Goal: Navigation & Orientation: Understand site structure

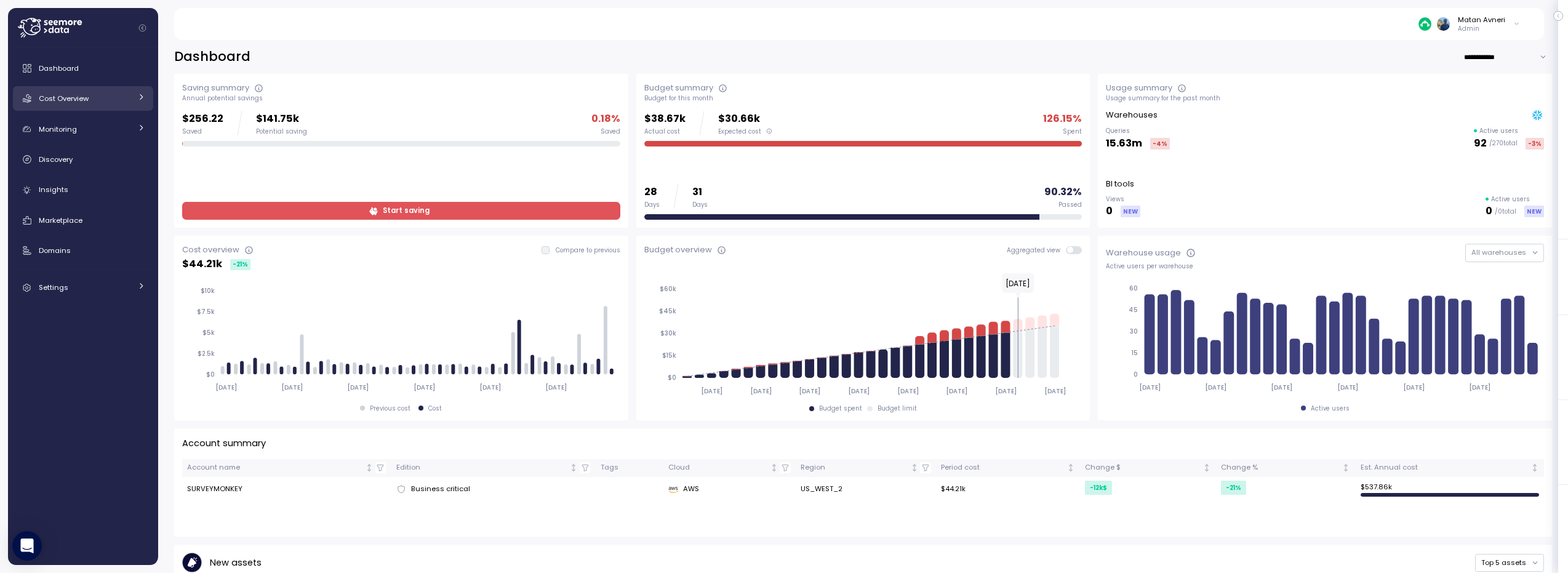
click at [94, 100] on div "Cost Overview" at bounding box center [85, 99] width 93 height 12
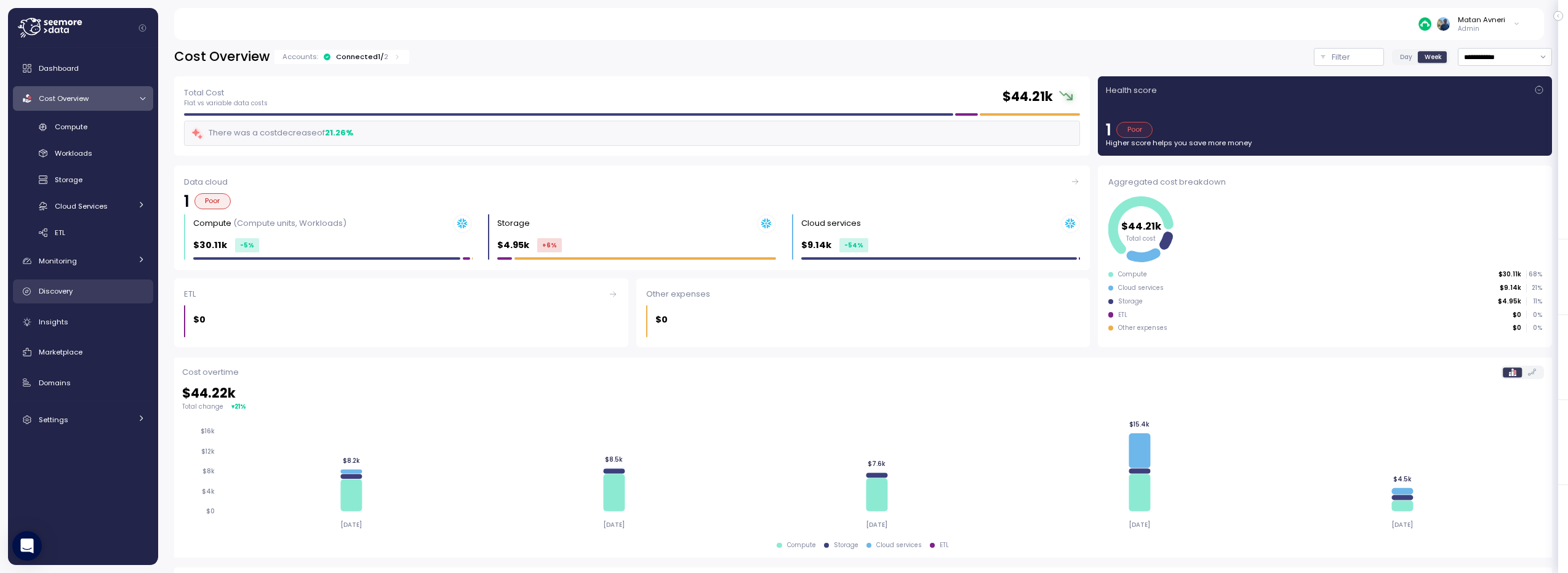
click at [87, 295] on div "Discovery" at bounding box center [92, 291] width 106 height 12
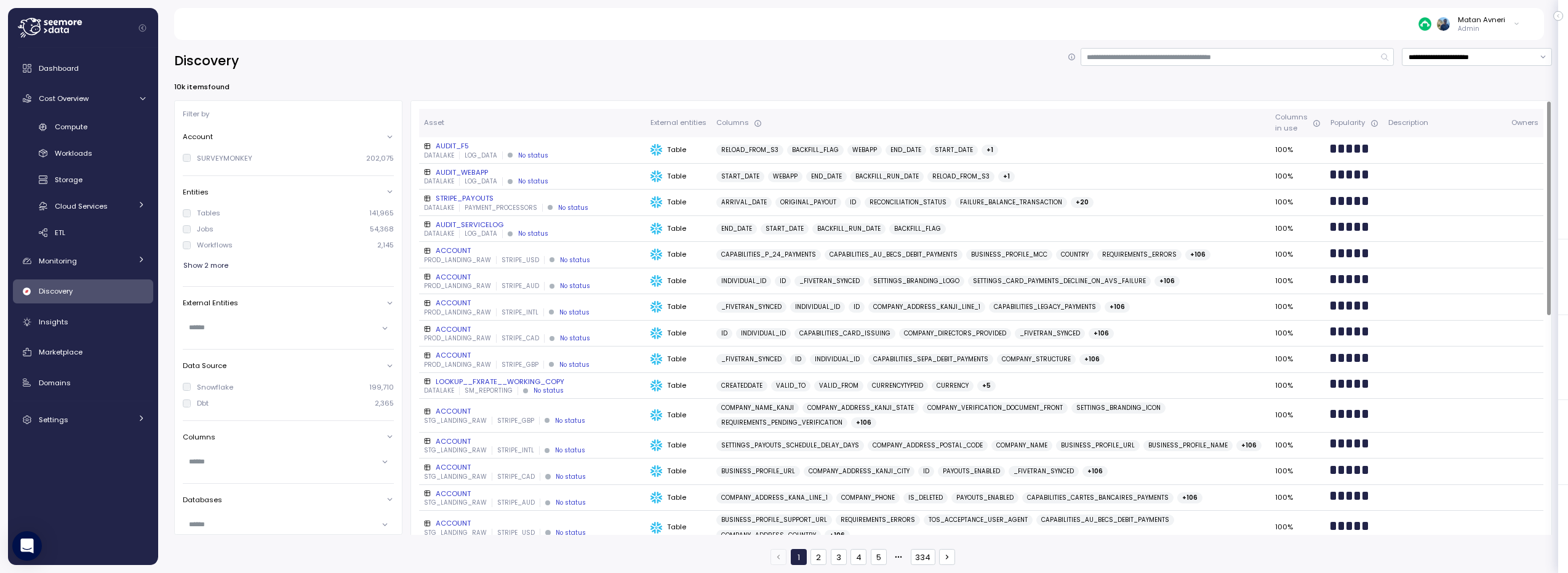
click at [450, 150] on div "AUDIT_F5" at bounding box center [532, 145] width 217 height 9
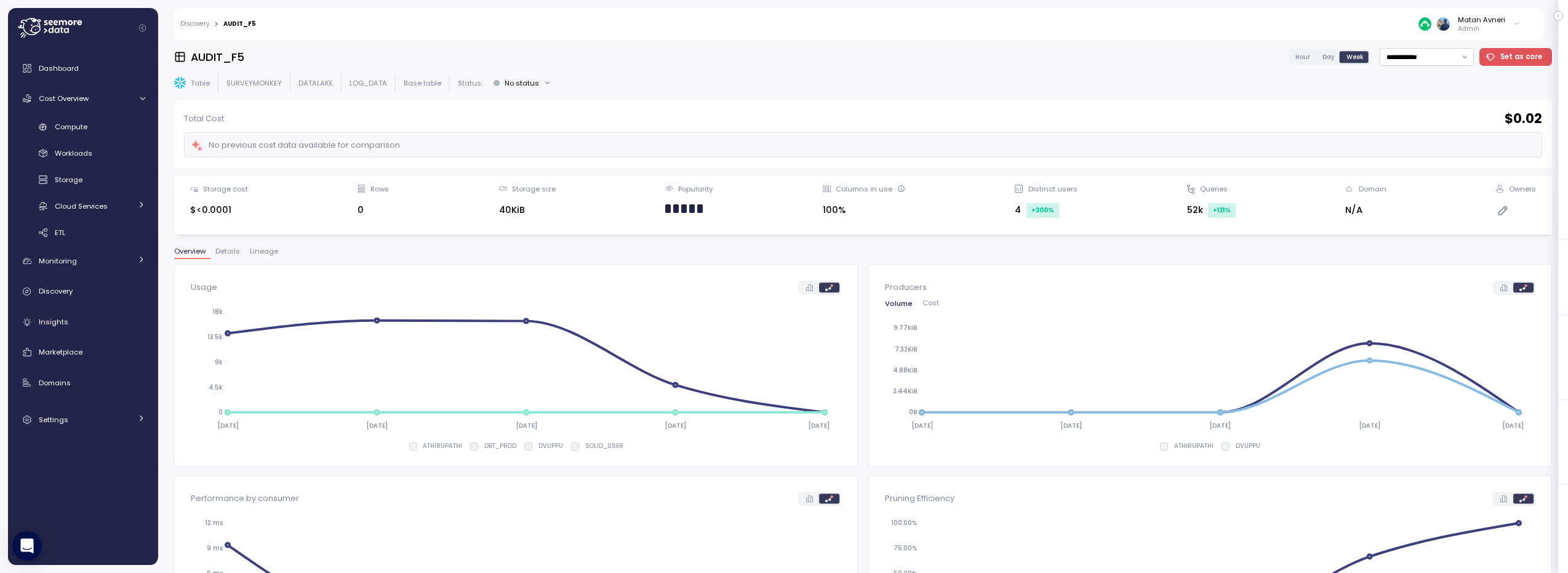
click at [1323, 57] on span "Day" at bounding box center [1329, 57] width 12 height 9
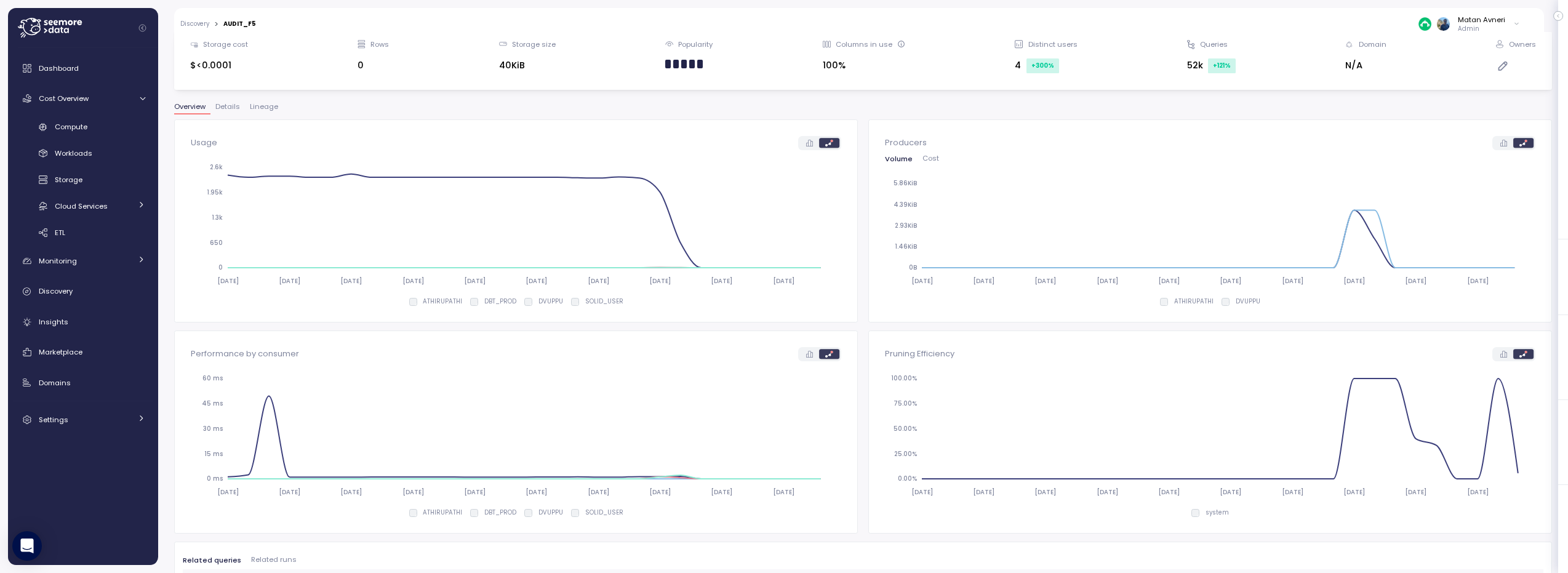
scroll to position [148, 0]
click at [105, 285] on div "Discovery" at bounding box center [92, 291] width 106 height 12
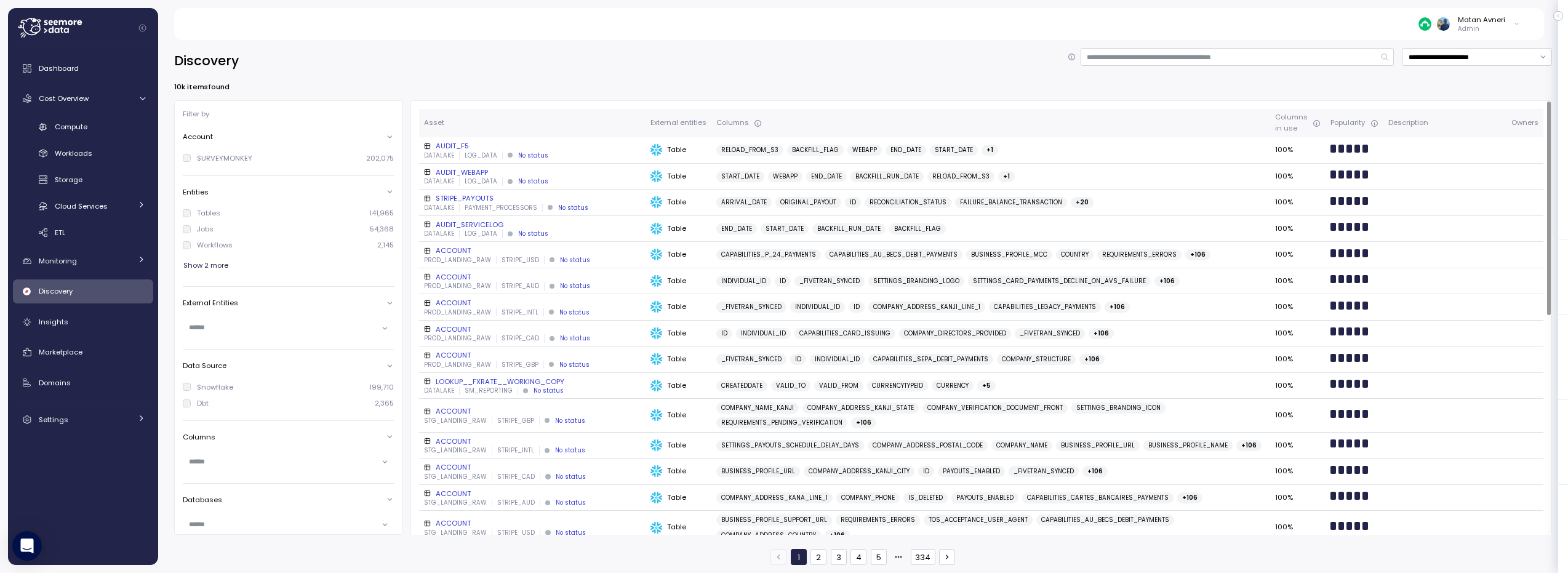
click at [517, 203] on p "PAYMENT_PROCESSORS" at bounding box center [501, 208] width 73 height 9
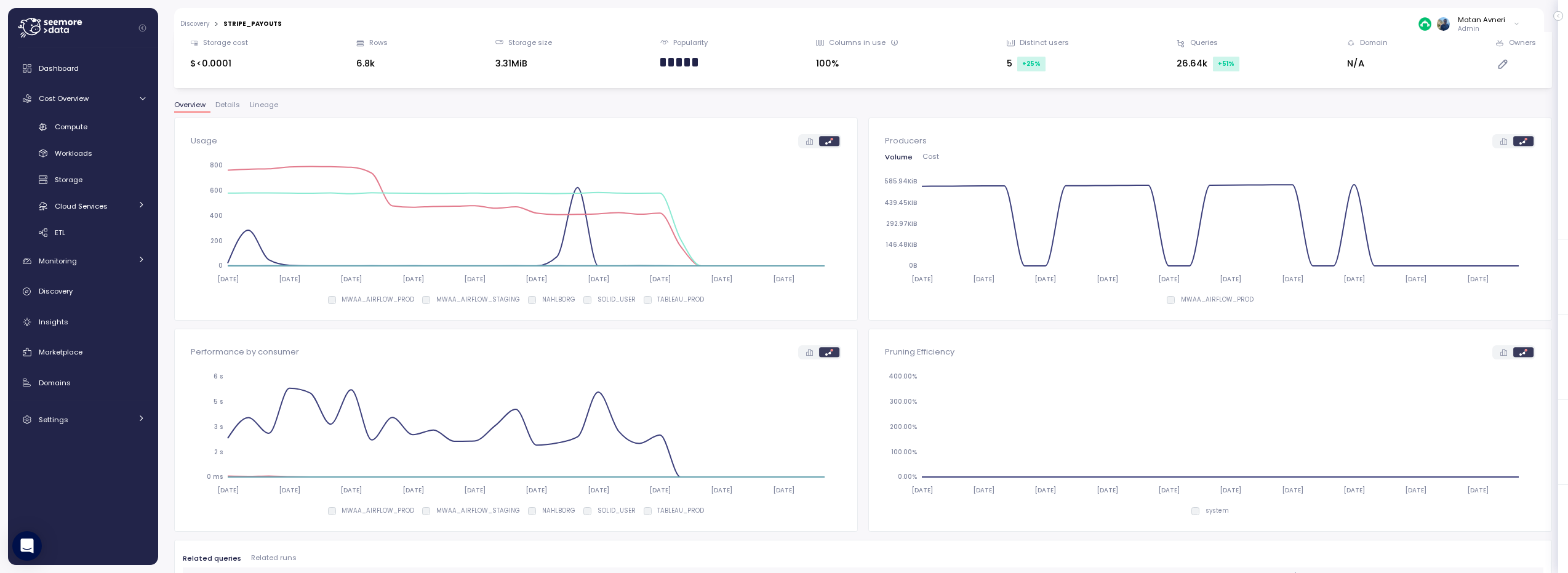
scroll to position [148, 0]
click at [97, 428] on link "Settings" at bounding box center [83, 419] width 141 height 25
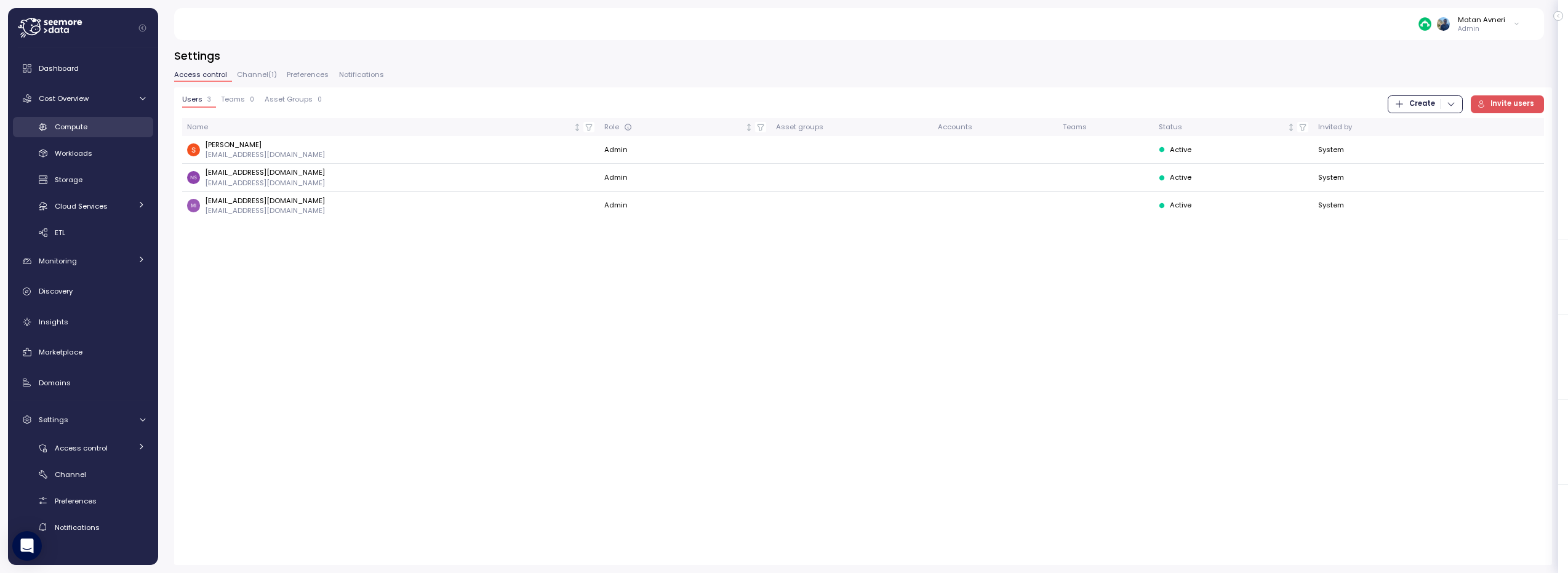
click at [81, 123] on span "Compute" at bounding box center [71, 126] width 33 height 9
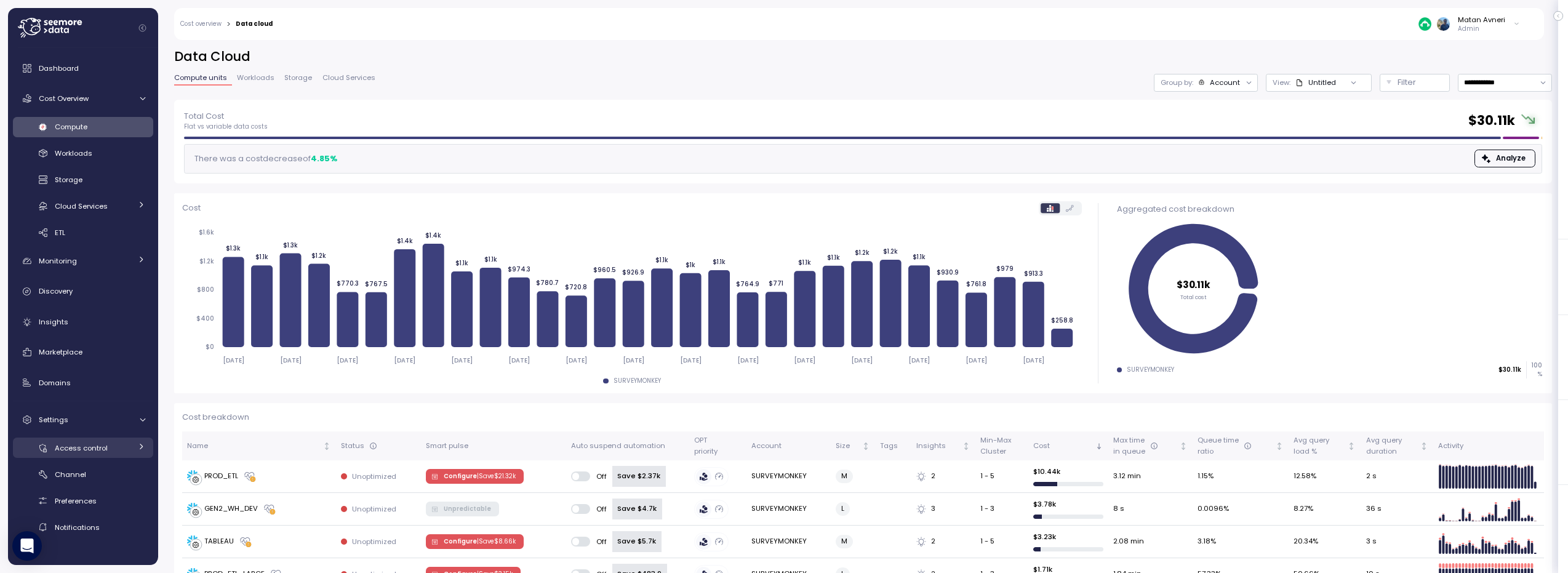
click at [69, 449] on span "Access control" at bounding box center [81, 448] width 53 height 9
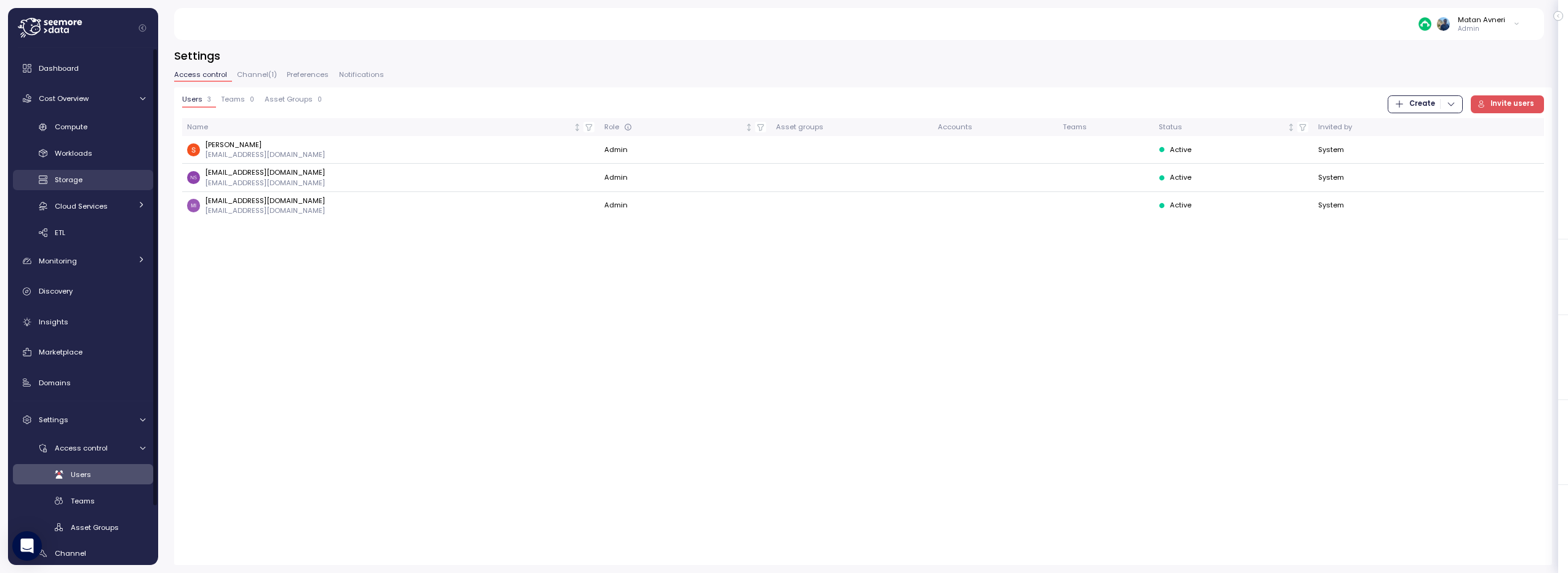
click at [69, 184] on span "Storage" at bounding box center [69, 179] width 27 height 9
